Goal: Information Seeking & Learning: Learn about a topic

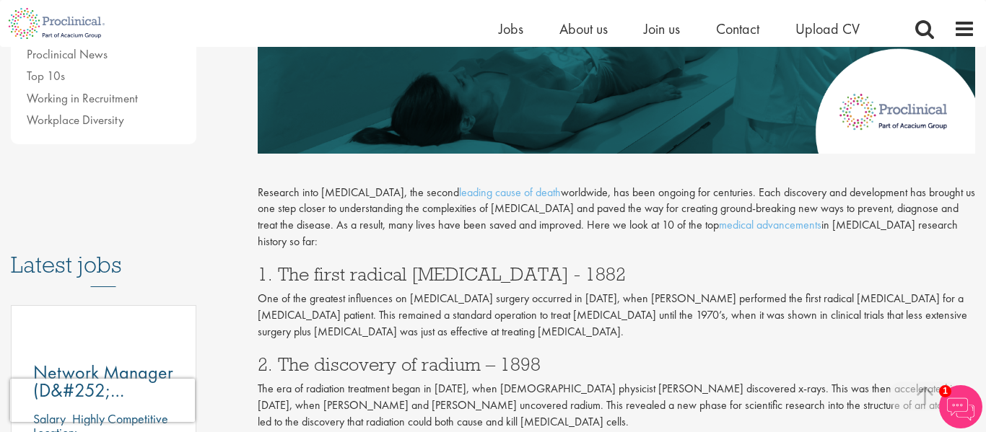
scroll to position [562, 0]
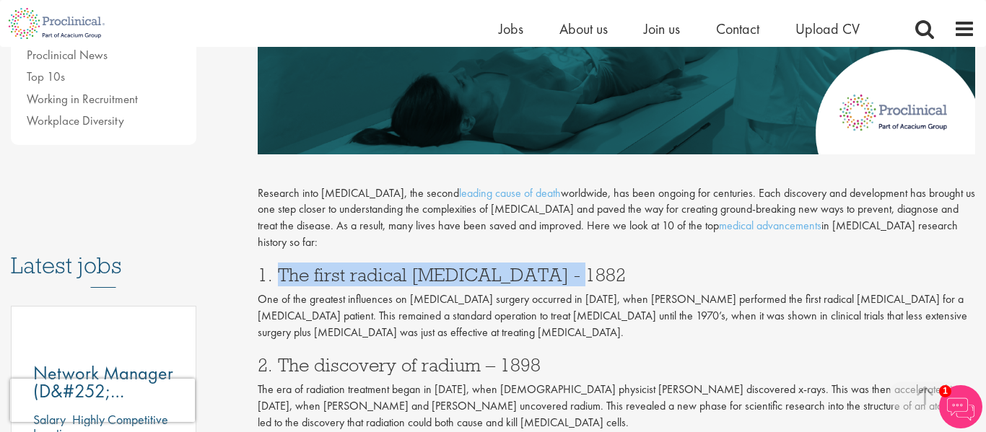
copy h3 "The first radical [MEDICAL_DATA] - 1882"
drag, startPoint x: 279, startPoint y: 262, endPoint x: 570, endPoint y: 250, distance: 291.2
click at [570, 266] on h3 "1. The first radical [MEDICAL_DATA] - 1882" at bounding box center [617, 275] width 718 height 19
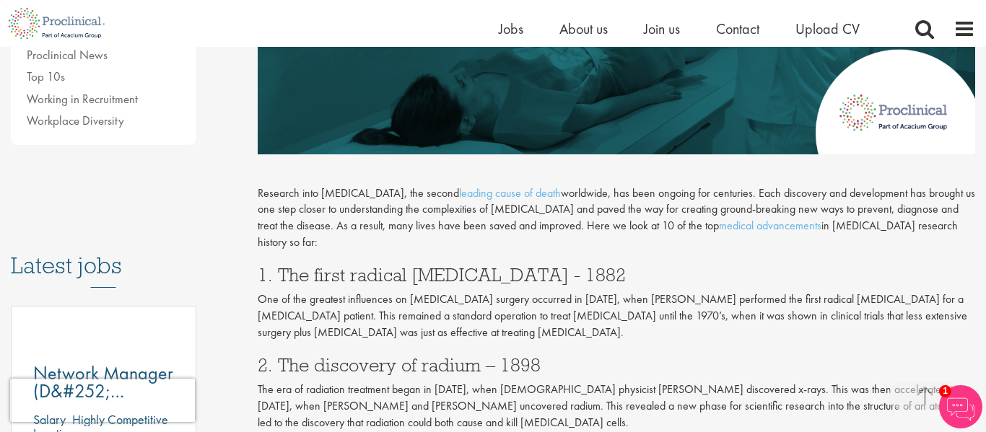
drag, startPoint x: 274, startPoint y: 257, endPoint x: 574, endPoint y: 261, distance: 299.6
click at [574, 266] on h3 "1. The first radical [MEDICAL_DATA] - 1882" at bounding box center [617, 275] width 718 height 19
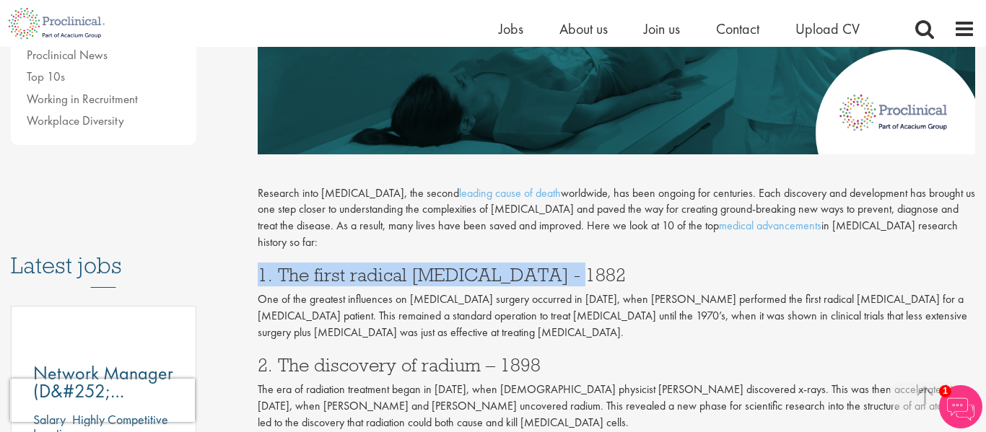
copy h3 "1. The first radical [MEDICAL_DATA] - 1882"
drag, startPoint x: 258, startPoint y: 257, endPoint x: 608, endPoint y: 249, distance: 349.5
click at [608, 266] on h3 "1. The first radical [MEDICAL_DATA] - 1882" at bounding box center [617, 275] width 718 height 19
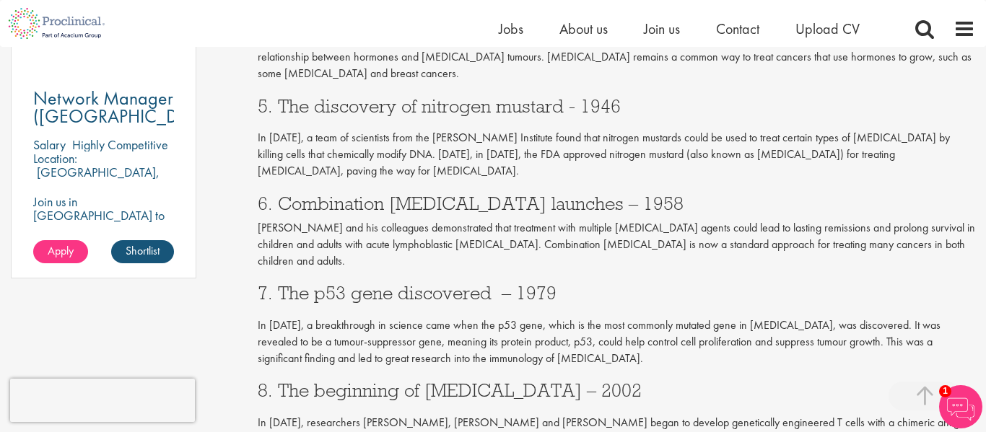
scroll to position [1097, 0]
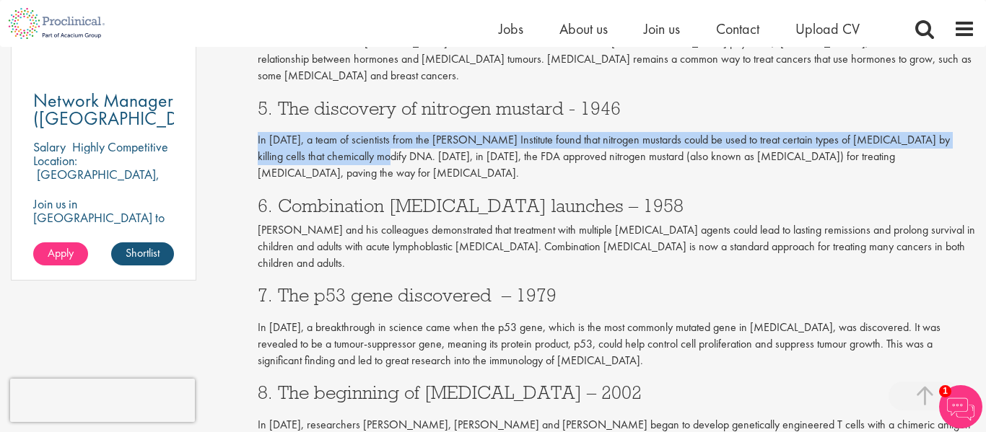
drag, startPoint x: 256, startPoint y: 121, endPoint x: 365, endPoint y: 137, distance: 109.4
click at [365, 137] on p "In [DATE], a team of scientists from the [PERSON_NAME] Institute found that nit…" at bounding box center [617, 157] width 718 height 50
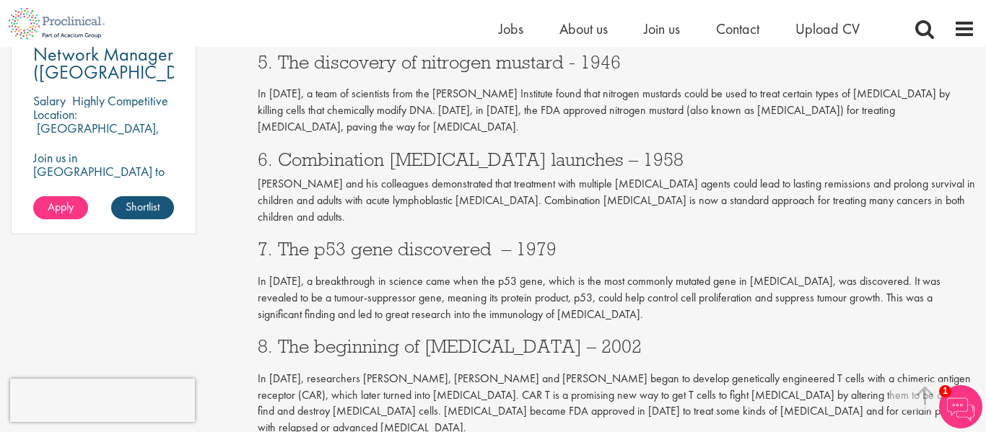
scroll to position [1148, 0]
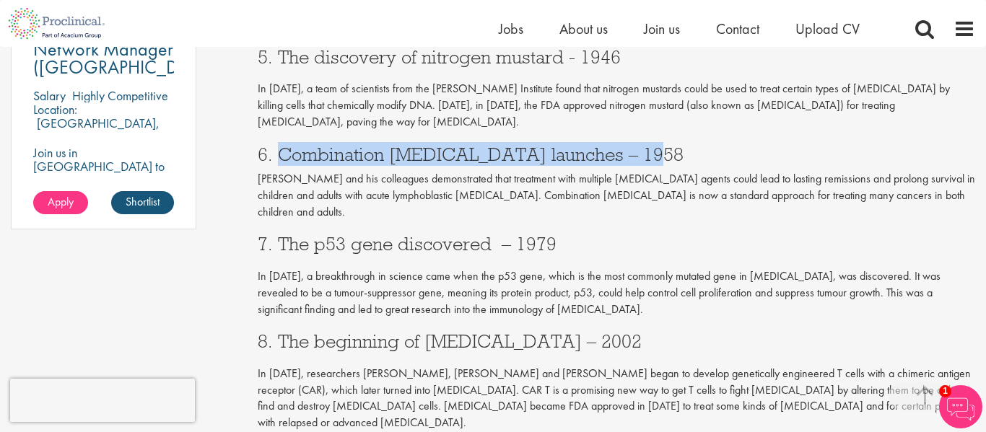
copy h3 "Combination [MEDICAL_DATA] launches – 1958"
drag, startPoint x: 280, startPoint y: 134, endPoint x: 658, endPoint y: 141, distance: 377.6
click at [658, 145] on h3 "6. Combination [MEDICAL_DATA] launches – 1958" at bounding box center [617, 154] width 718 height 19
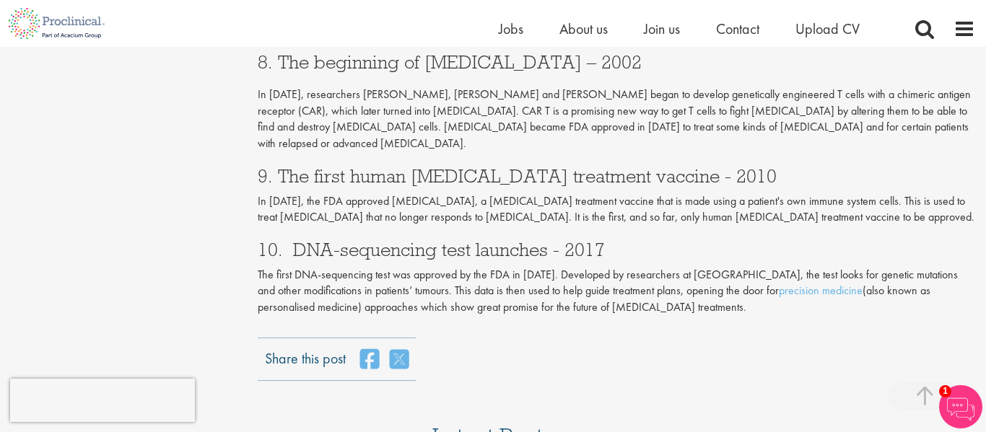
scroll to position [1419, 0]
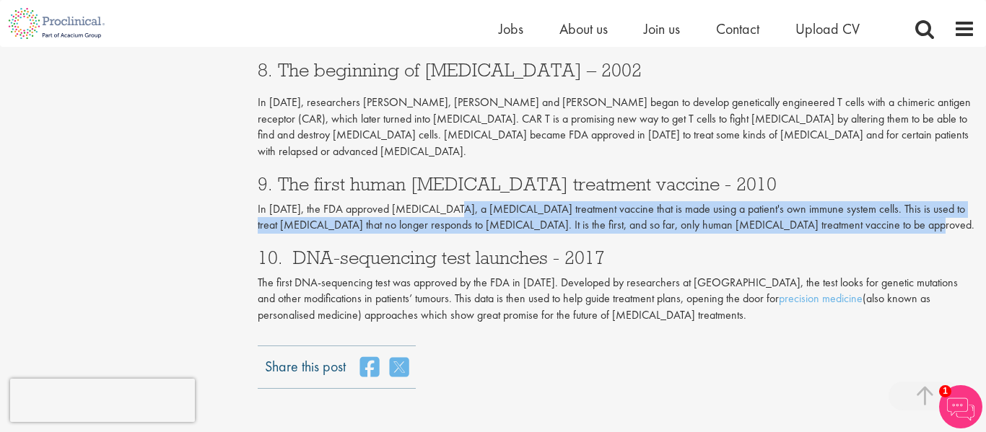
copy p "a [MEDICAL_DATA] treatment vaccine that is made using a patient's own immune sy…"
drag, startPoint x: 445, startPoint y: 162, endPoint x: 900, endPoint y: 169, distance: 454.9
click at [900, 201] on p "In [DATE], the FDA approved [MEDICAL_DATA], a [MEDICAL_DATA] treatment vaccine …" at bounding box center [617, 217] width 718 height 33
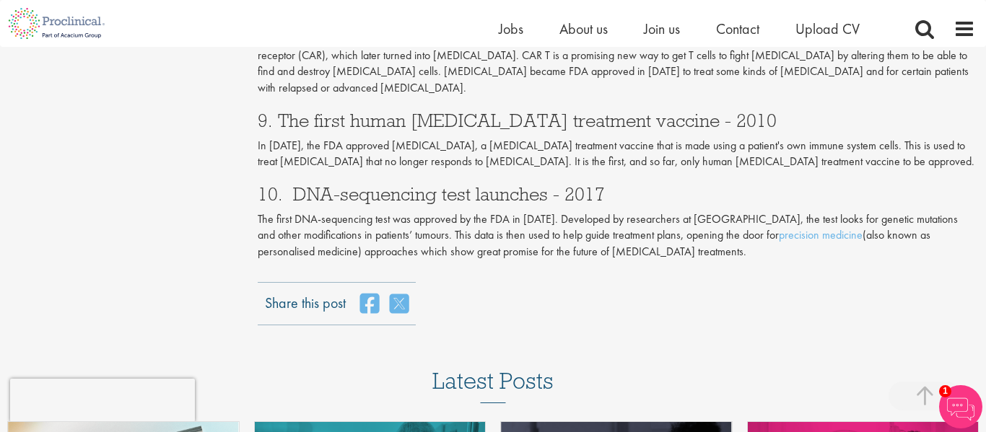
scroll to position [1485, 0]
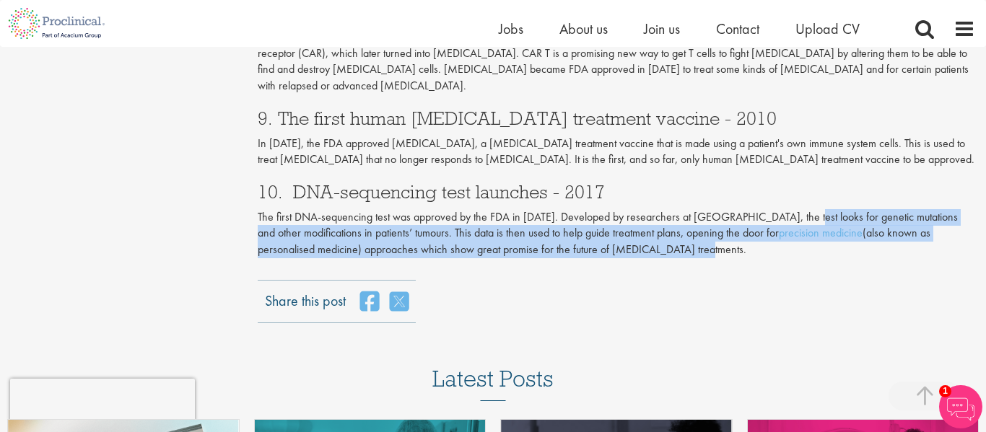
copy p "the test looks for genetic mutations and other modifications in patients’ tumou…"
drag, startPoint x: 800, startPoint y: 167, endPoint x: 819, endPoint y: 201, distance: 39.4
click at [819, 209] on p "The first DNA-sequencing test was approved by the FDA in [DATE]. Developed by r…" at bounding box center [617, 234] width 718 height 50
click at [650, 280] on div "Share this post" at bounding box center [617, 301] width 718 height 43
